Goal: Transaction & Acquisition: Purchase product/service

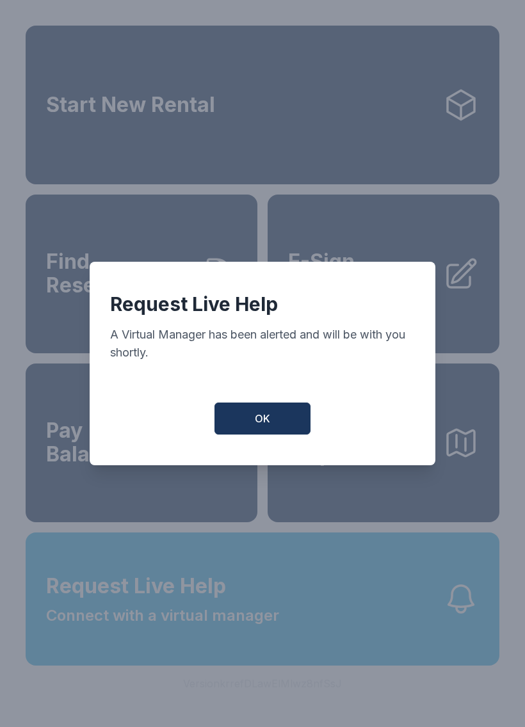
click at [289, 430] on button "OK" at bounding box center [262, 418] width 96 height 32
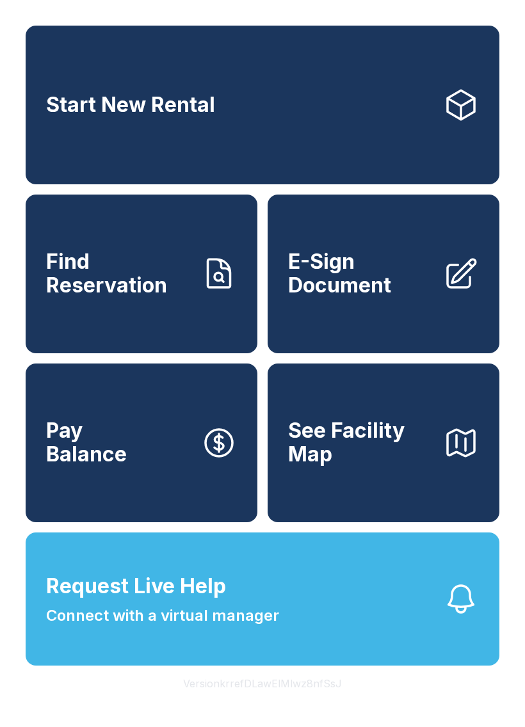
click at [204, 291] on icon at bounding box center [219, 274] width 36 height 36
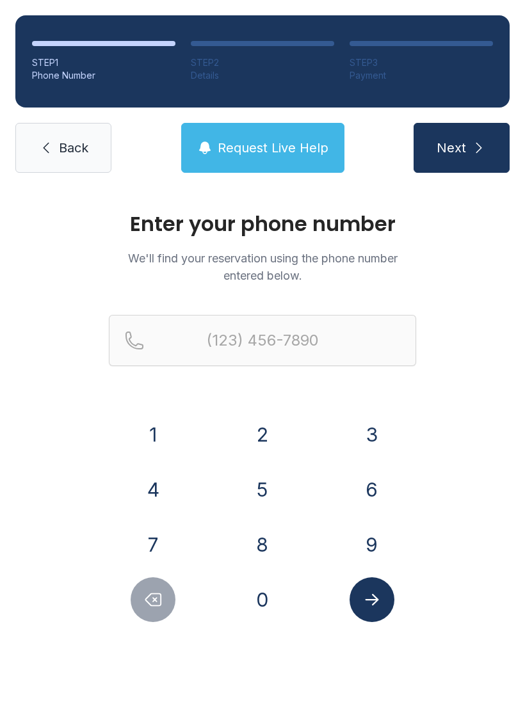
click at [369, 541] on button "9" at bounding box center [371, 544] width 45 height 45
click at [265, 617] on button "0" at bounding box center [262, 599] width 45 height 45
click at [172, 441] on button "1" at bounding box center [153, 434] width 45 height 45
click at [193, 490] on div "4" at bounding box center [153, 489] width 89 height 45
click at [162, 432] on button "1" at bounding box center [153, 434] width 45 height 45
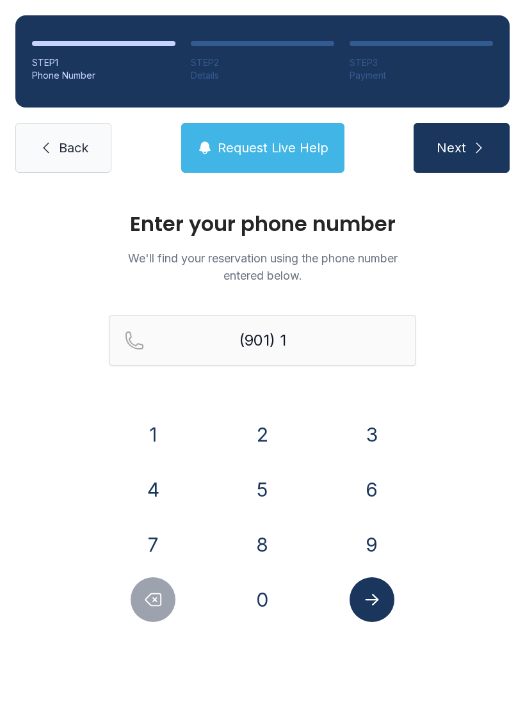
click at [260, 440] on button "2" at bounding box center [262, 434] width 45 height 45
click at [372, 553] on button "9" at bounding box center [371, 544] width 45 height 45
click at [279, 489] on button "5" at bounding box center [262, 489] width 45 height 45
click at [273, 602] on button "0" at bounding box center [262, 599] width 45 height 45
click at [181, 539] on div "7" at bounding box center [153, 544] width 89 height 45
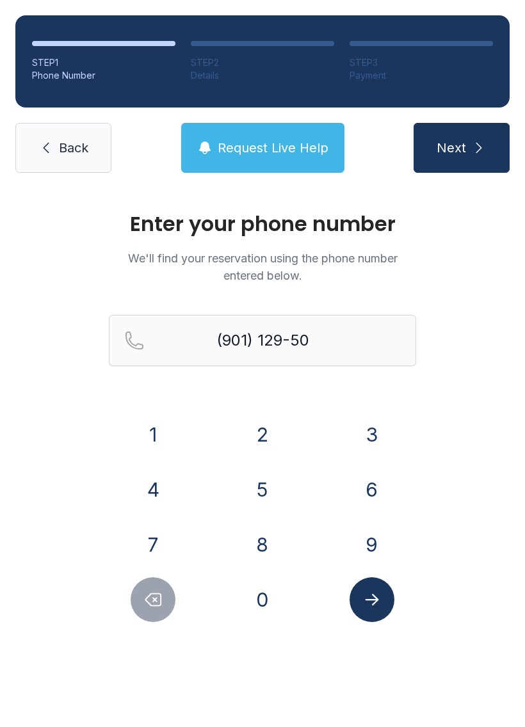
click at [155, 609] on button "Delete number" at bounding box center [153, 599] width 45 height 45
click at [154, 608] on icon "Delete number" at bounding box center [152, 599] width 19 height 19
click at [153, 607] on icon "Delete number" at bounding box center [152, 599] width 19 height 19
click at [153, 606] on icon "Delete number" at bounding box center [152, 599] width 19 height 19
click at [154, 616] on button "Delete number" at bounding box center [153, 599] width 45 height 45
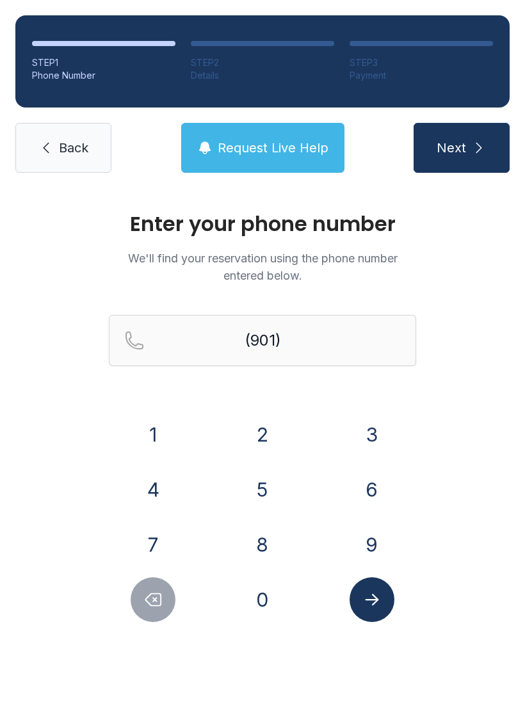
click at [170, 500] on button "4" at bounding box center [153, 489] width 45 height 45
click at [163, 439] on button "1" at bounding box center [153, 434] width 45 height 45
click at [271, 450] on button "2" at bounding box center [262, 434] width 45 height 45
click at [162, 439] on button "1" at bounding box center [153, 434] width 45 height 45
click at [161, 606] on icon "Delete number" at bounding box center [152, 599] width 19 height 19
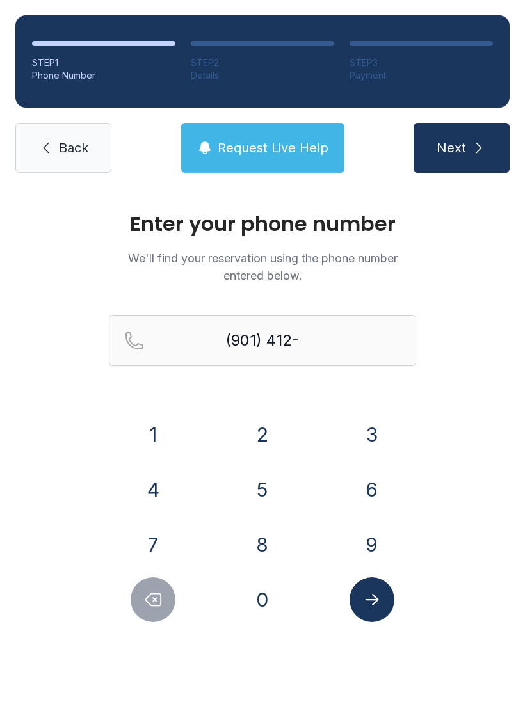
click at [380, 546] on button "9" at bounding box center [371, 544] width 45 height 45
click at [267, 492] on button "5" at bounding box center [262, 489] width 45 height 45
click at [272, 606] on button "0" at bounding box center [262, 599] width 45 height 45
click at [162, 493] on button "4" at bounding box center [153, 489] width 45 height 45
click at [152, 609] on button "Delete number" at bounding box center [153, 599] width 45 height 45
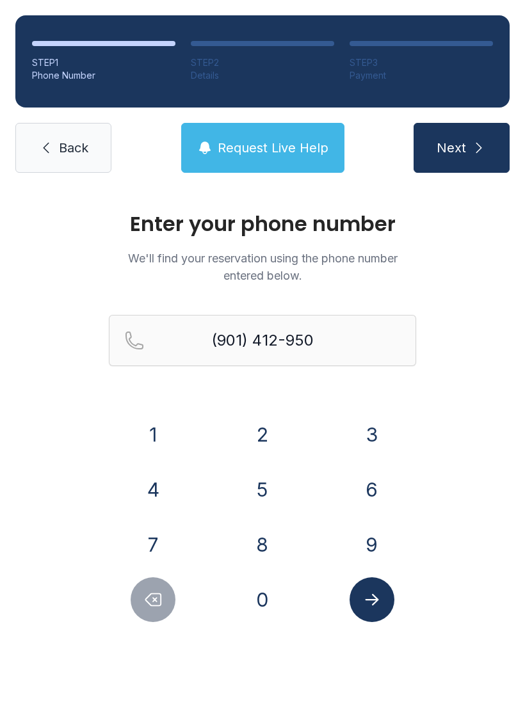
click at [163, 549] on button "7" at bounding box center [153, 544] width 45 height 45
type input "[PHONE_NUMBER]"
click at [384, 613] on button "Submit lookup form" at bounding box center [371, 599] width 45 height 45
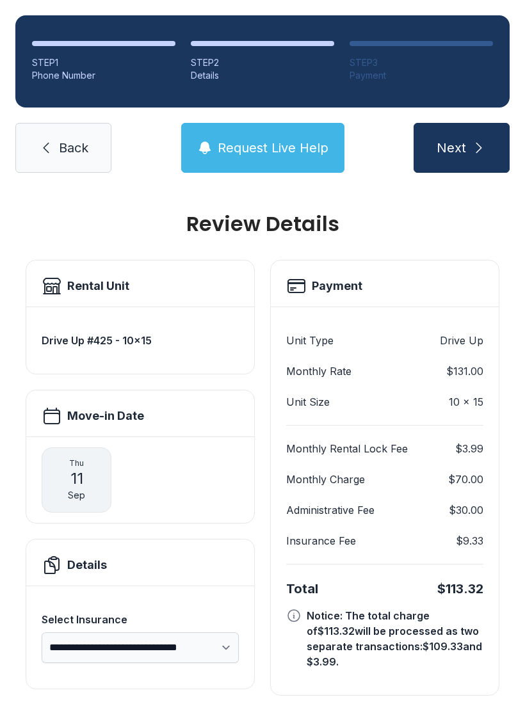
click at [468, 147] on button "Next" at bounding box center [461, 148] width 96 height 50
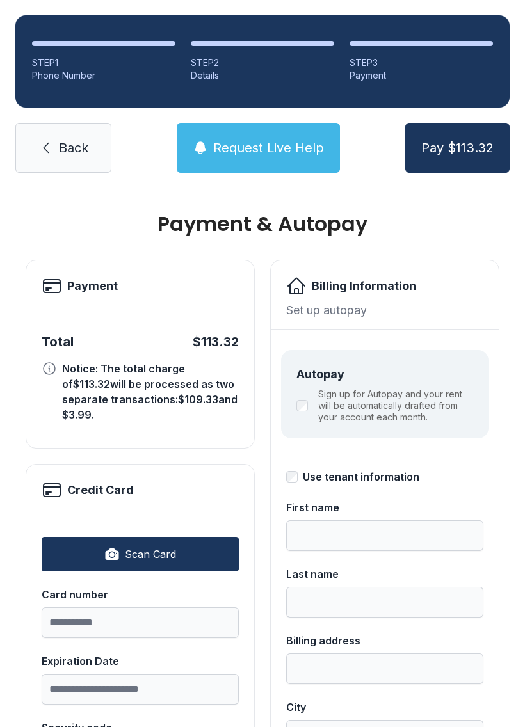
click at [372, 305] on div "Set up autopay" at bounding box center [384, 309] width 197 height 17
click at [323, 302] on div "Set up autopay" at bounding box center [384, 309] width 197 height 17
click at [163, 608] on input "Card number" at bounding box center [140, 622] width 197 height 31
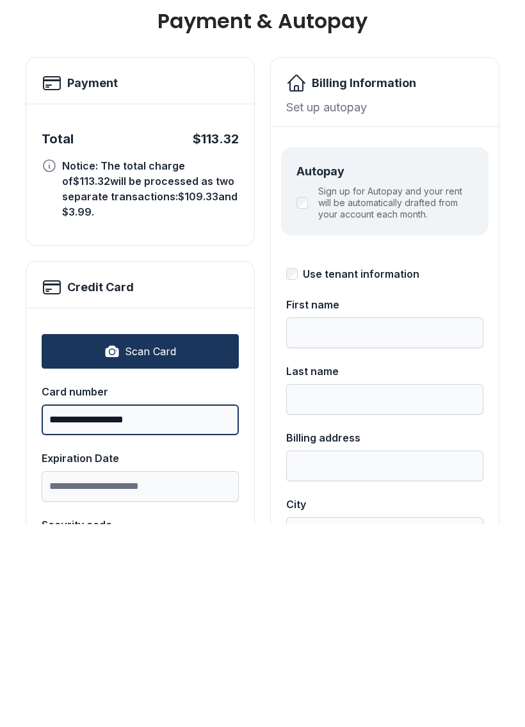
type input "**********"
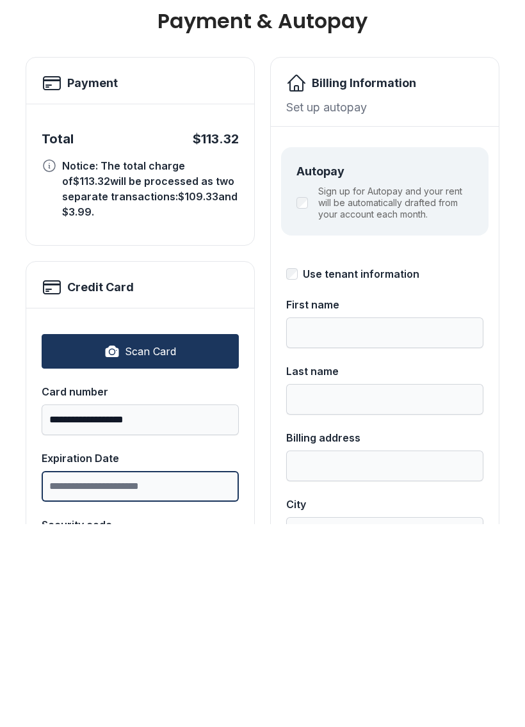
click at [190, 674] on input "Expiration Date" at bounding box center [140, 689] width 197 height 31
type input "*****"
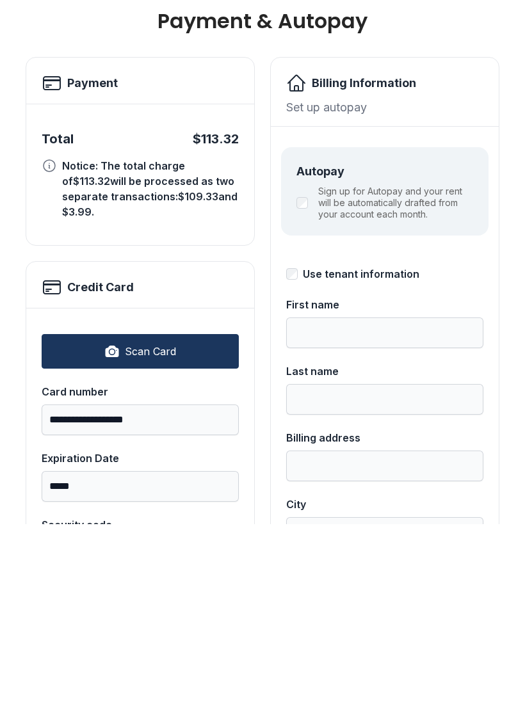
type input "***"
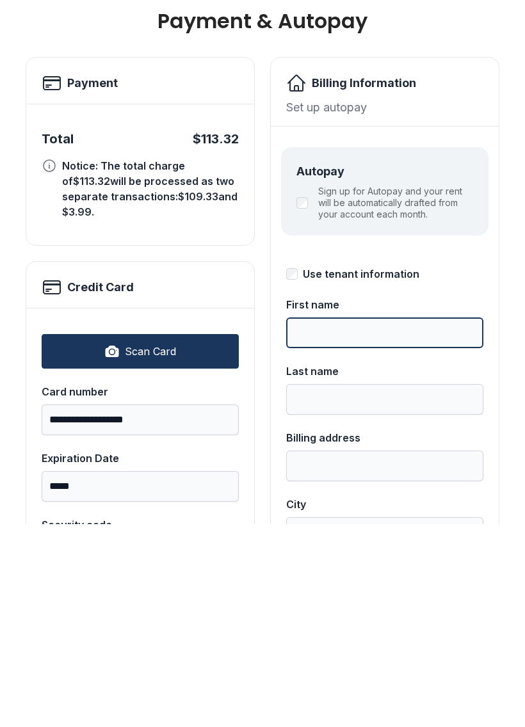
click at [360, 520] on input "First name" at bounding box center [384, 535] width 197 height 31
type input "******"
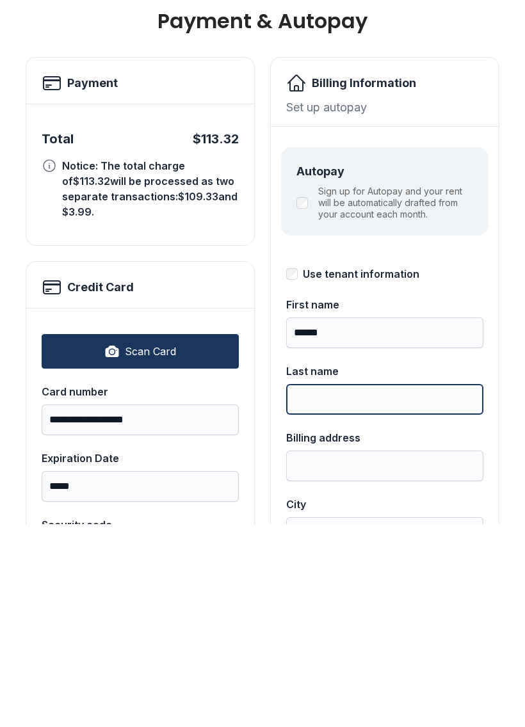
click at [349, 587] on input "Last name" at bounding box center [384, 602] width 197 height 31
type input "*****"
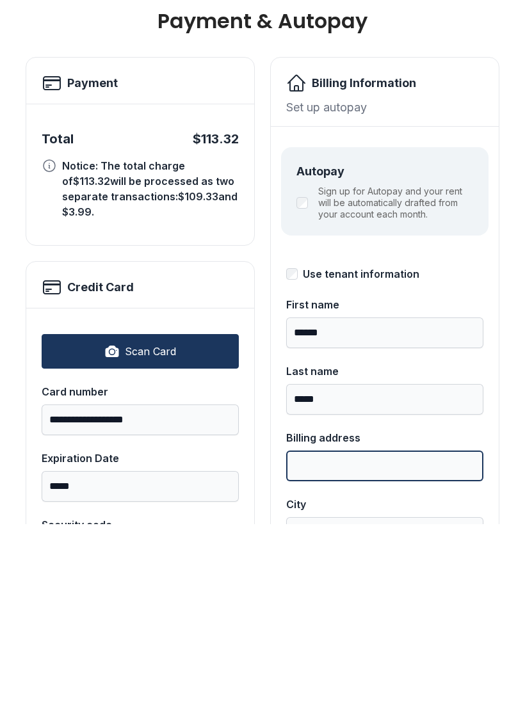
click at [381, 653] on input "Billing address" at bounding box center [384, 668] width 197 height 31
type input "**********"
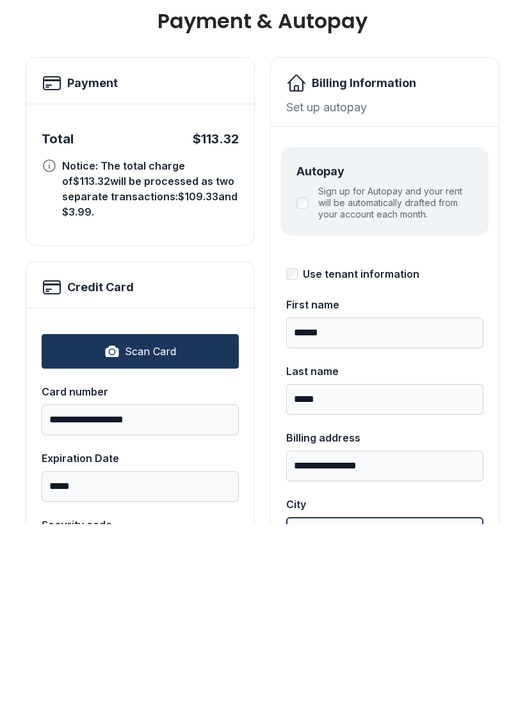
click at [372, 720] on input "City" at bounding box center [384, 735] width 197 height 31
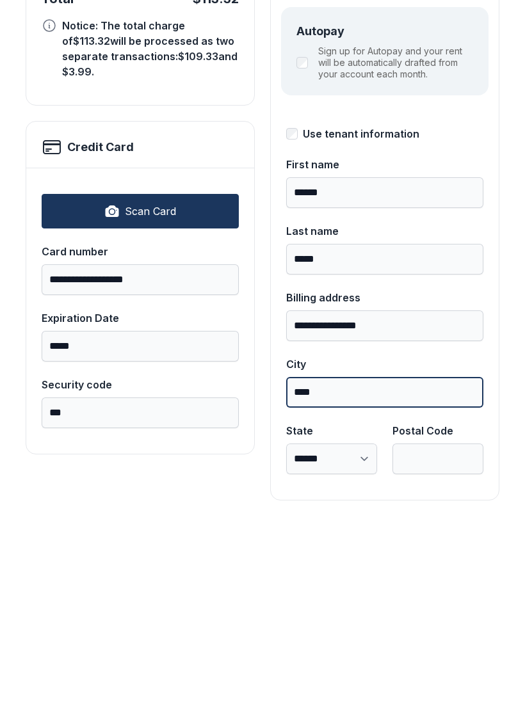
scroll to position [139, 0]
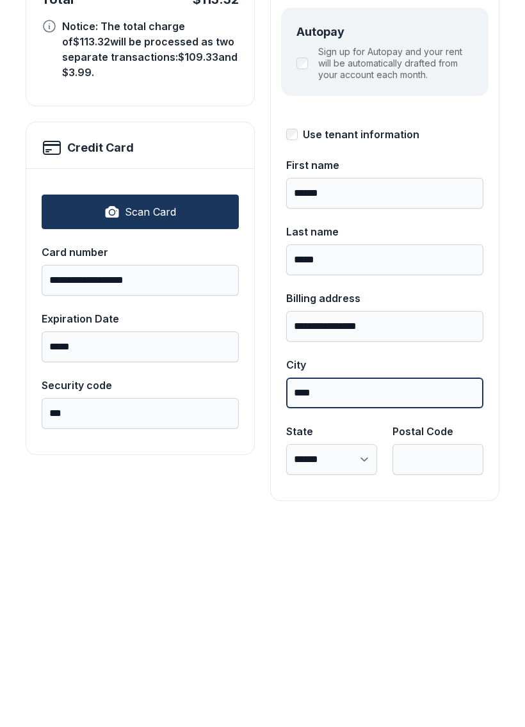
type input "****"
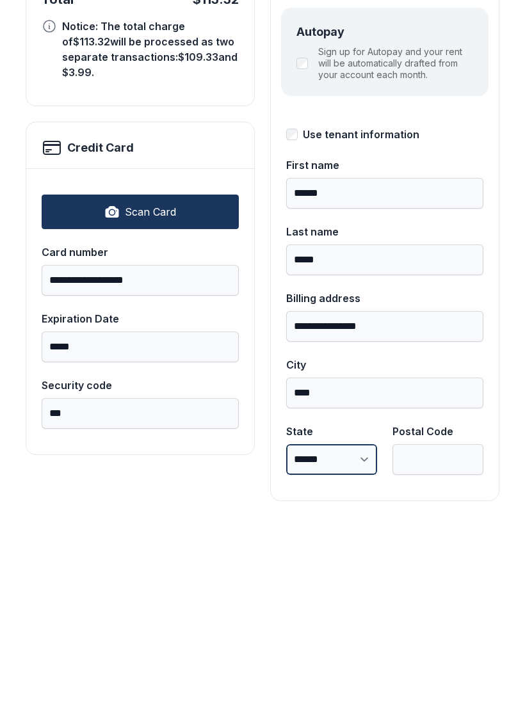
click at [329, 647] on select "**********" at bounding box center [331, 662] width 91 height 31
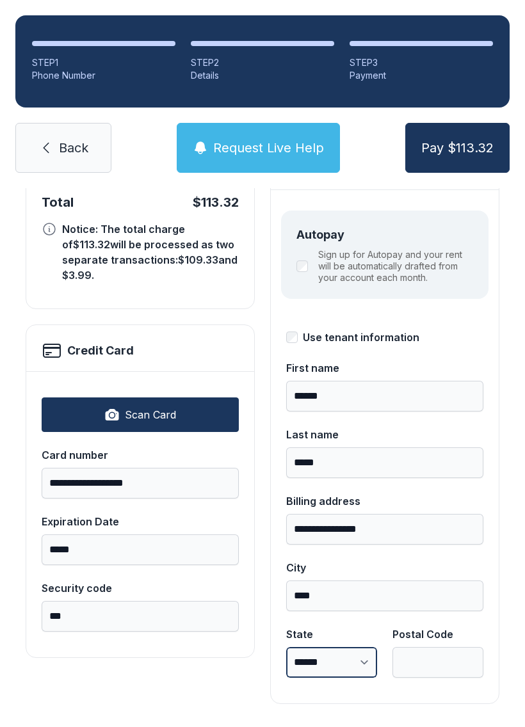
select select "**"
click at [445, 647] on input "Postal Code" at bounding box center [437, 662] width 91 height 31
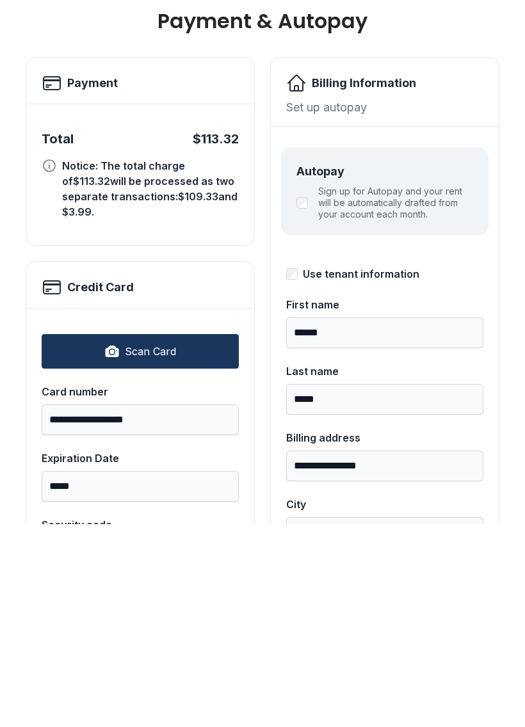
scroll to position [0, 0]
type input "*****"
click at [457, 123] on button "Pay $113.32" at bounding box center [457, 148] width 104 height 50
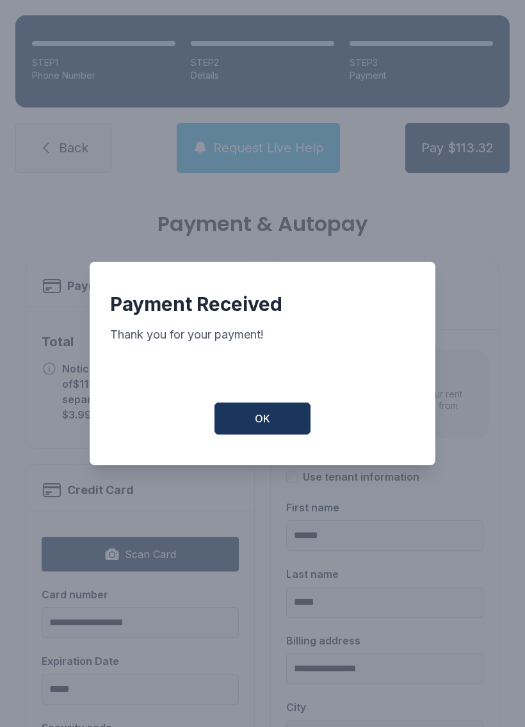
click at [296, 427] on button "OK" at bounding box center [262, 418] width 96 height 32
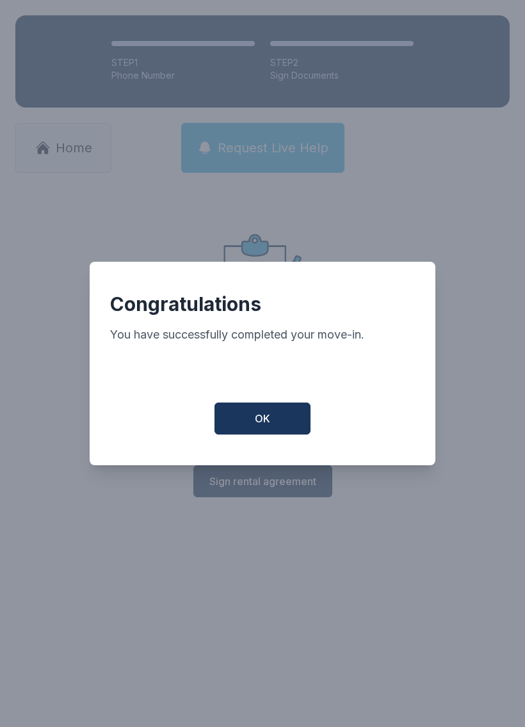
click at [264, 415] on button "OK" at bounding box center [262, 418] width 96 height 32
